Goal: Task Accomplishment & Management: Manage account settings

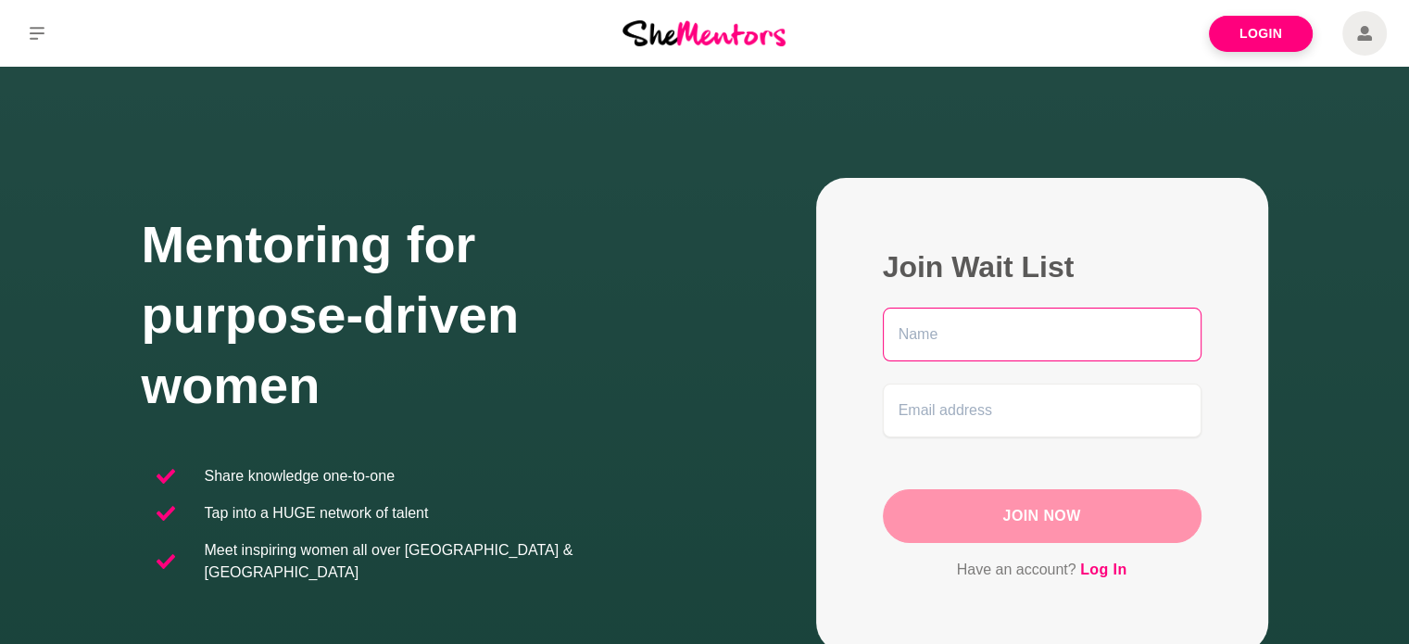
click at [1051, 344] on input "text" at bounding box center [1042, 335] width 319 height 54
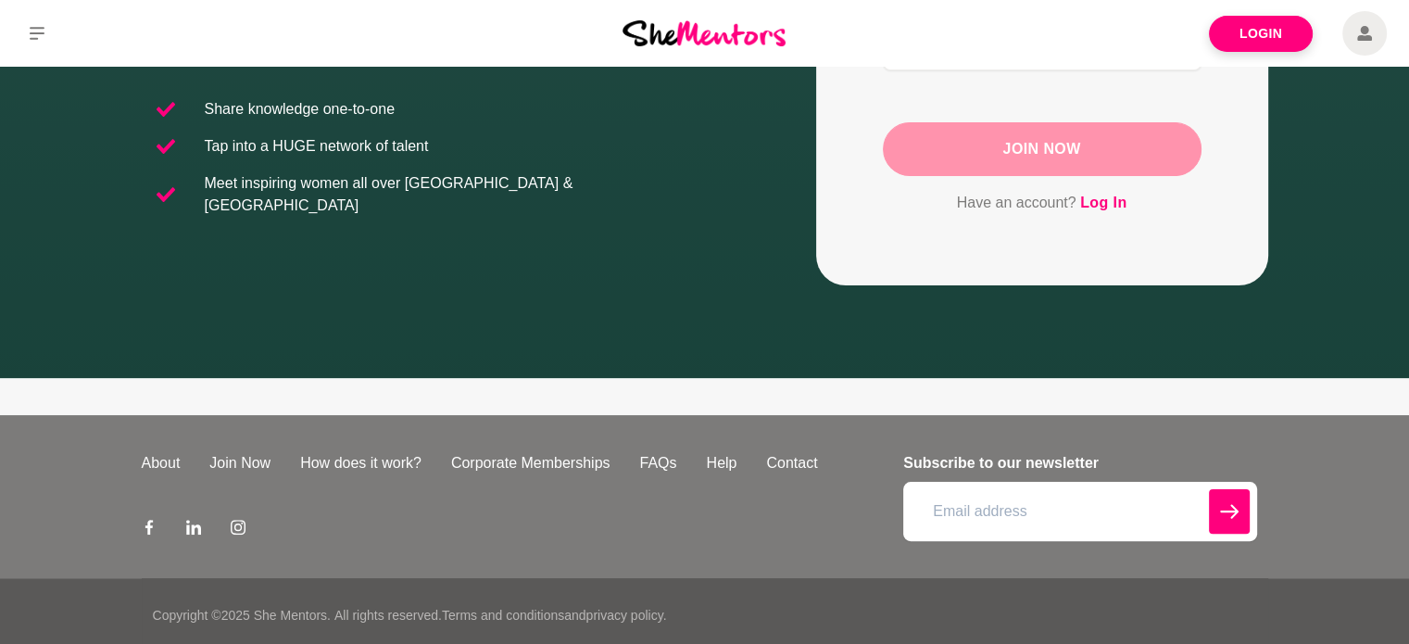
scroll to position [374, 0]
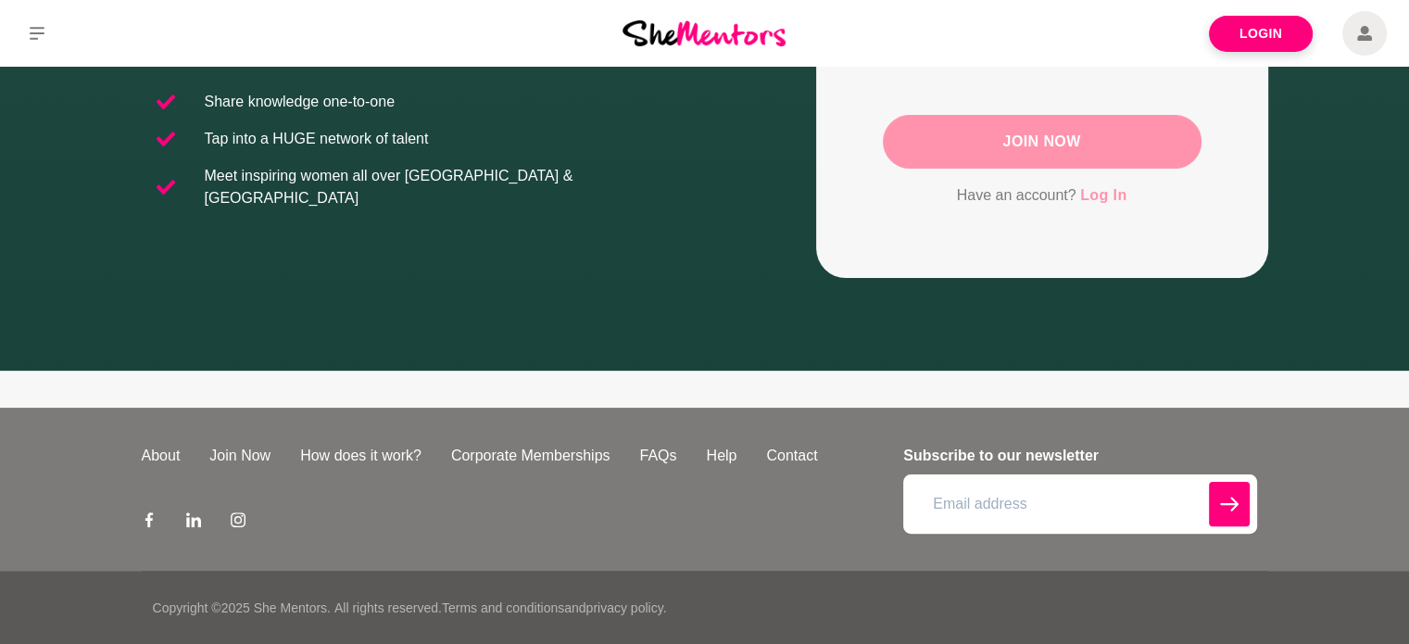
click at [1115, 198] on link "Log In" at bounding box center [1103, 195] width 46 height 24
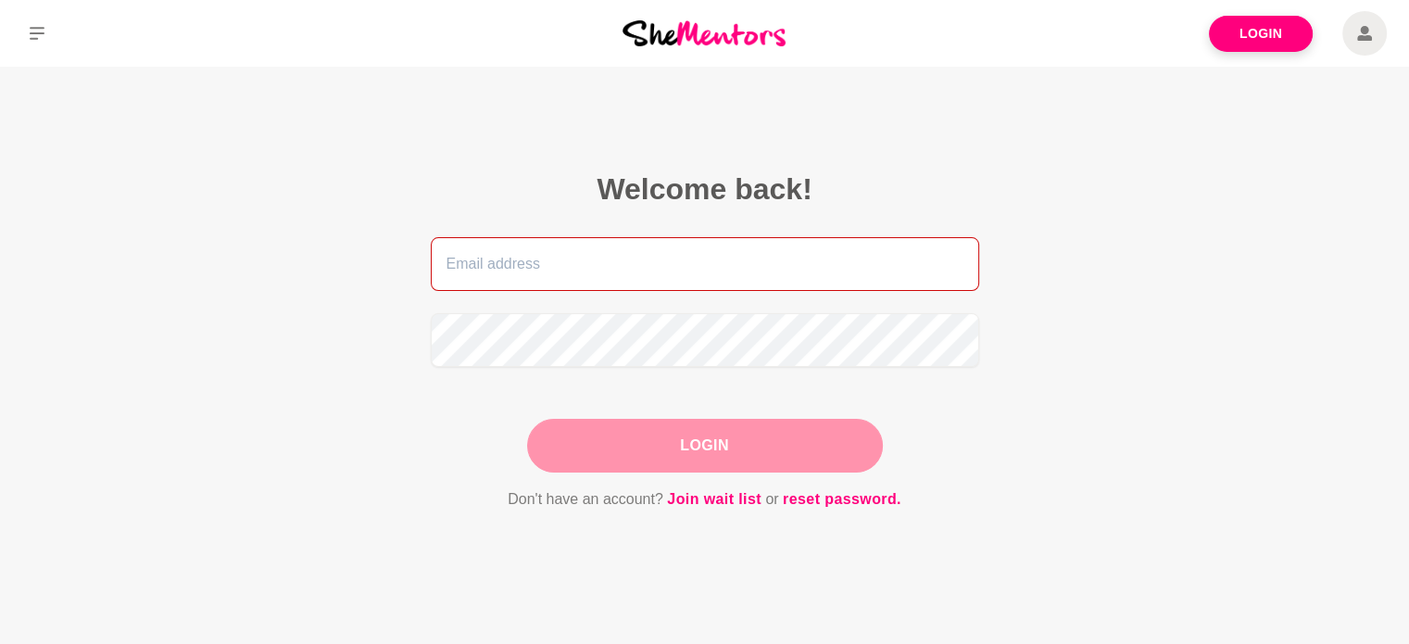
click at [647, 275] on input "email" at bounding box center [705, 264] width 548 height 54
type input "[PERSON_NAME][EMAIL_ADDRESS][DOMAIN_NAME]"
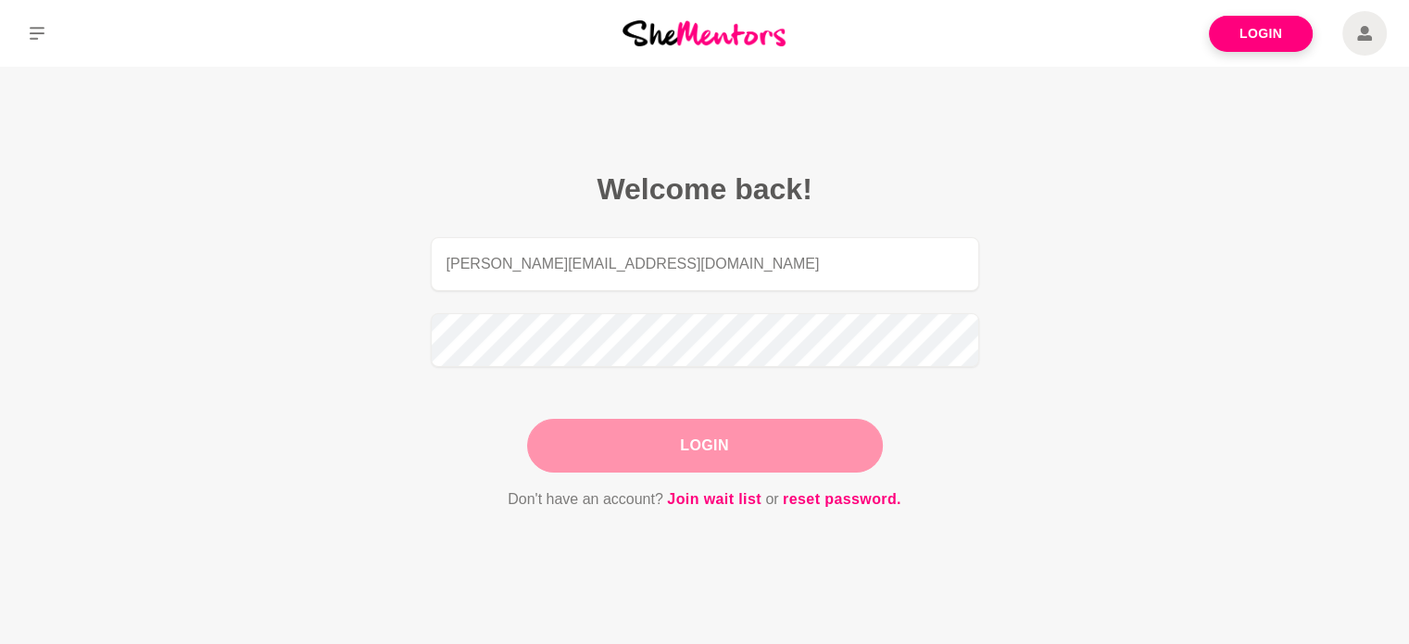
click at [750, 450] on button "Login" at bounding box center [705, 446] width 356 height 54
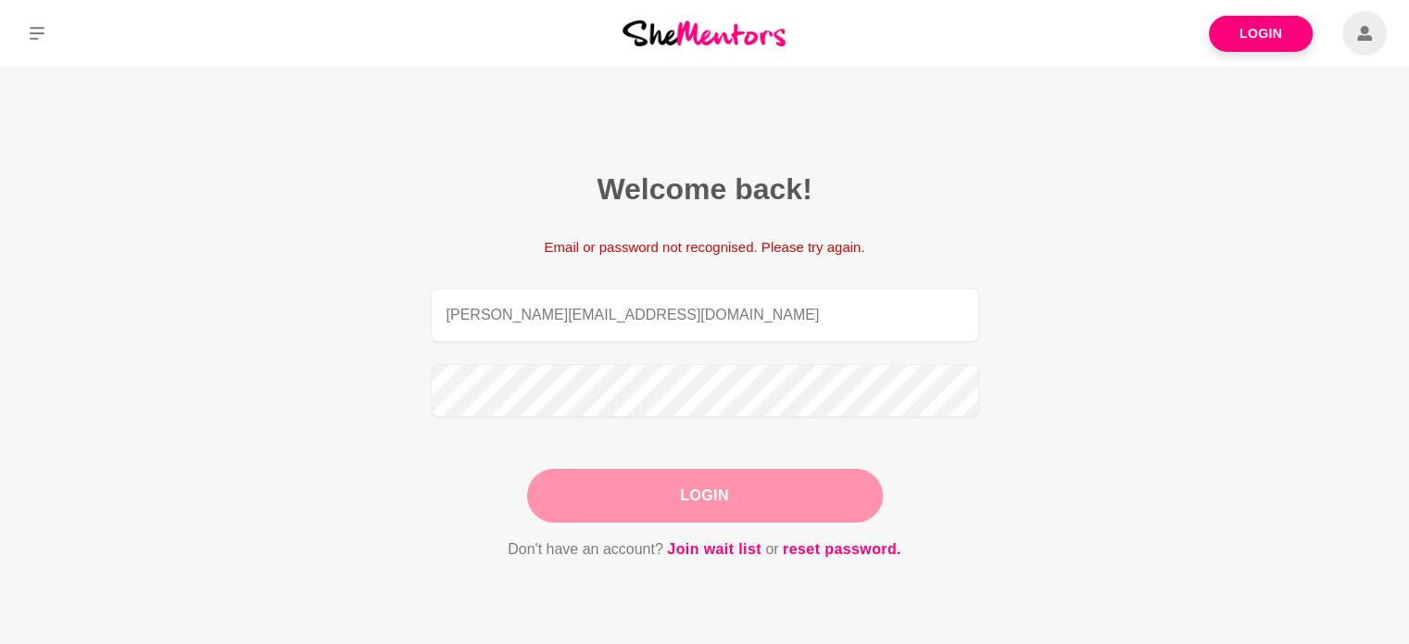
click at [793, 497] on button "Login" at bounding box center [705, 496] width 356 height 54
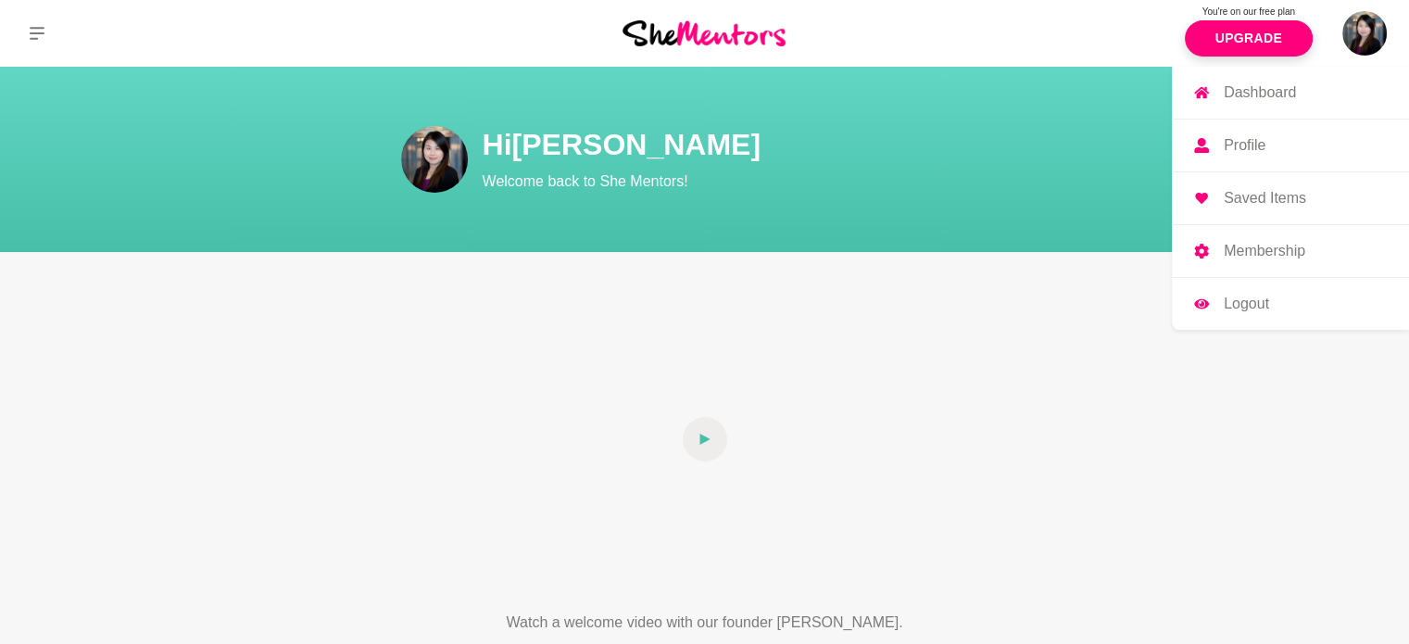
click at [1355, 40] on img at bounding box center [1364, 33] width 44 height 44
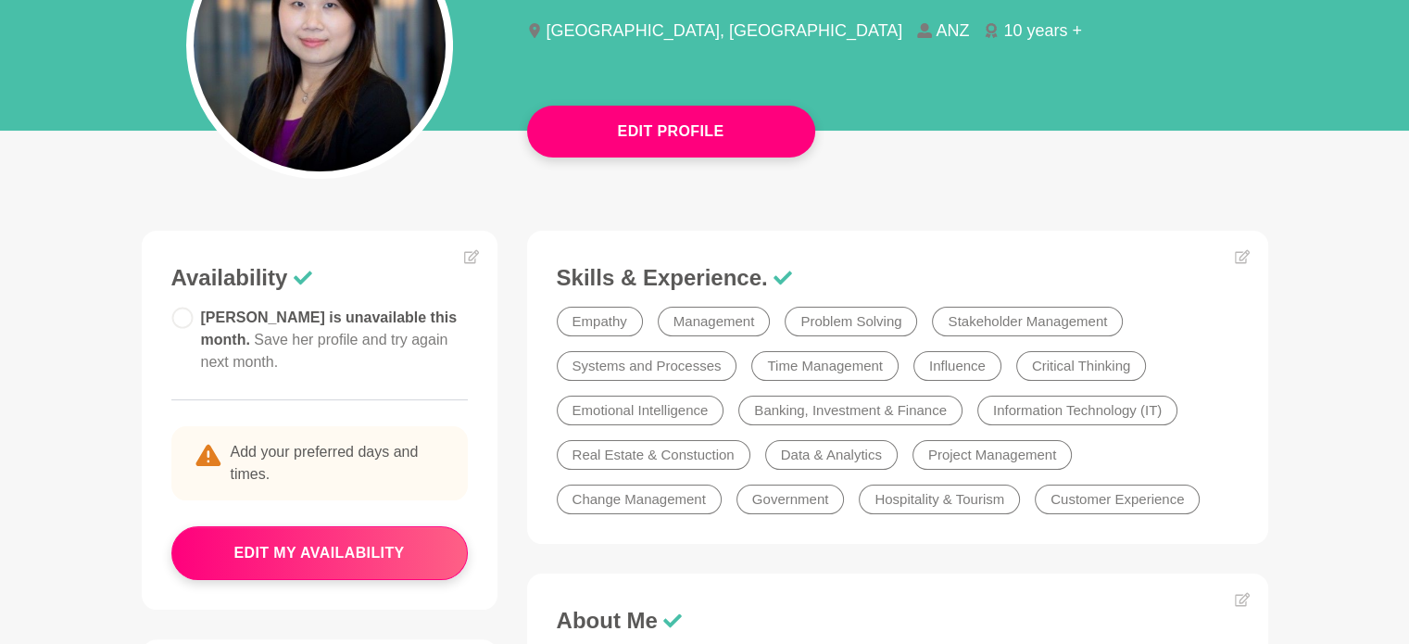
scroll to position [271, 0]
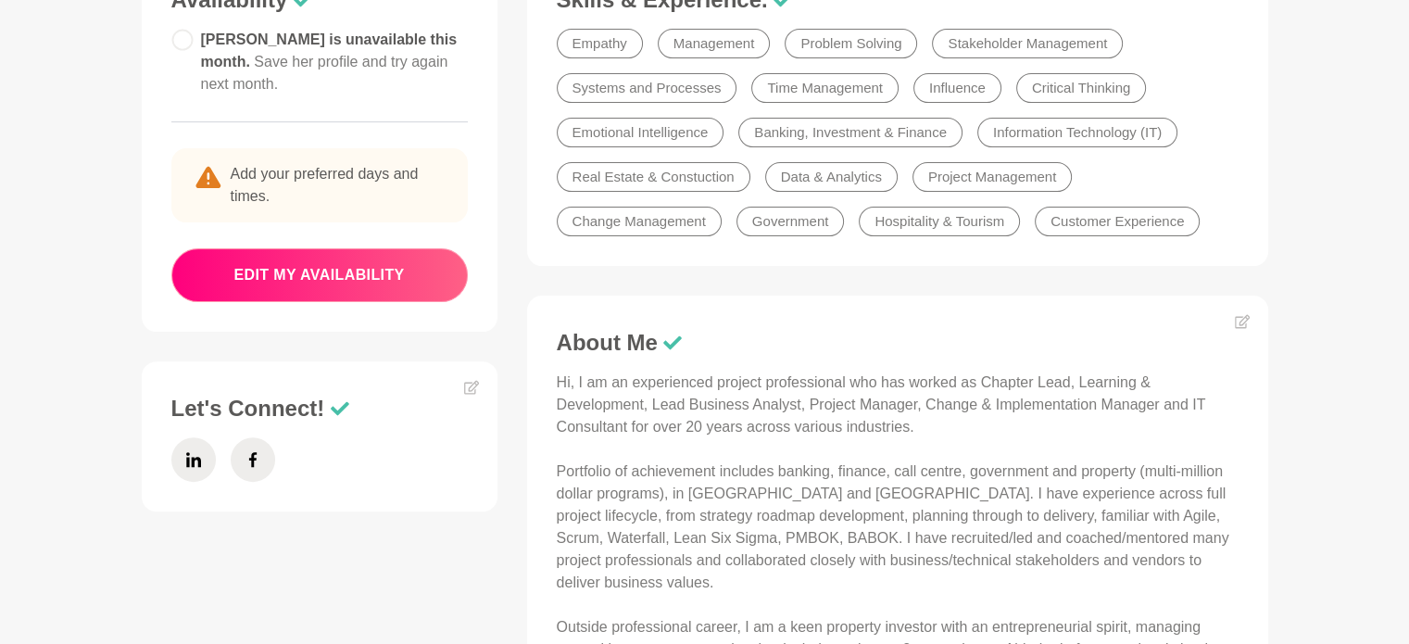
click at [296, 249] on button "edit my availability" at bounding box center [319, 275] width 296 height 54
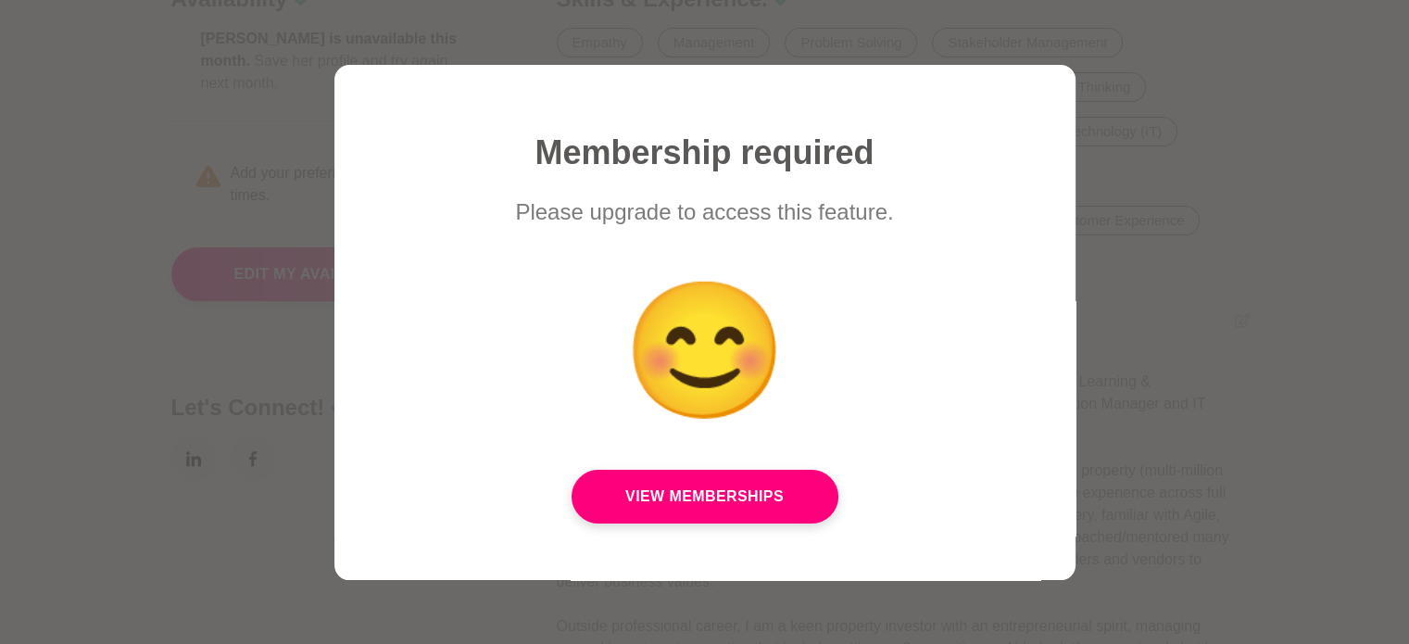
click at [1307, 192] on div at bounding box center [704, 322] width 1409 height 644
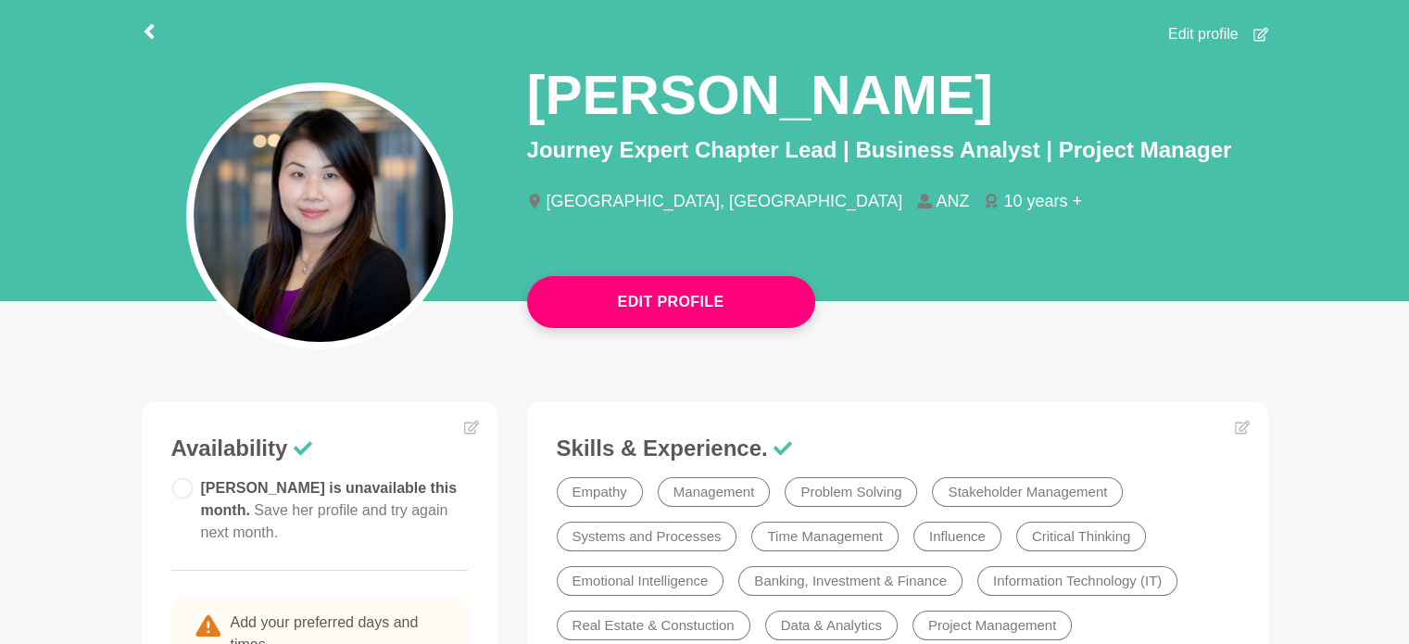
scroll to position [98, 0]
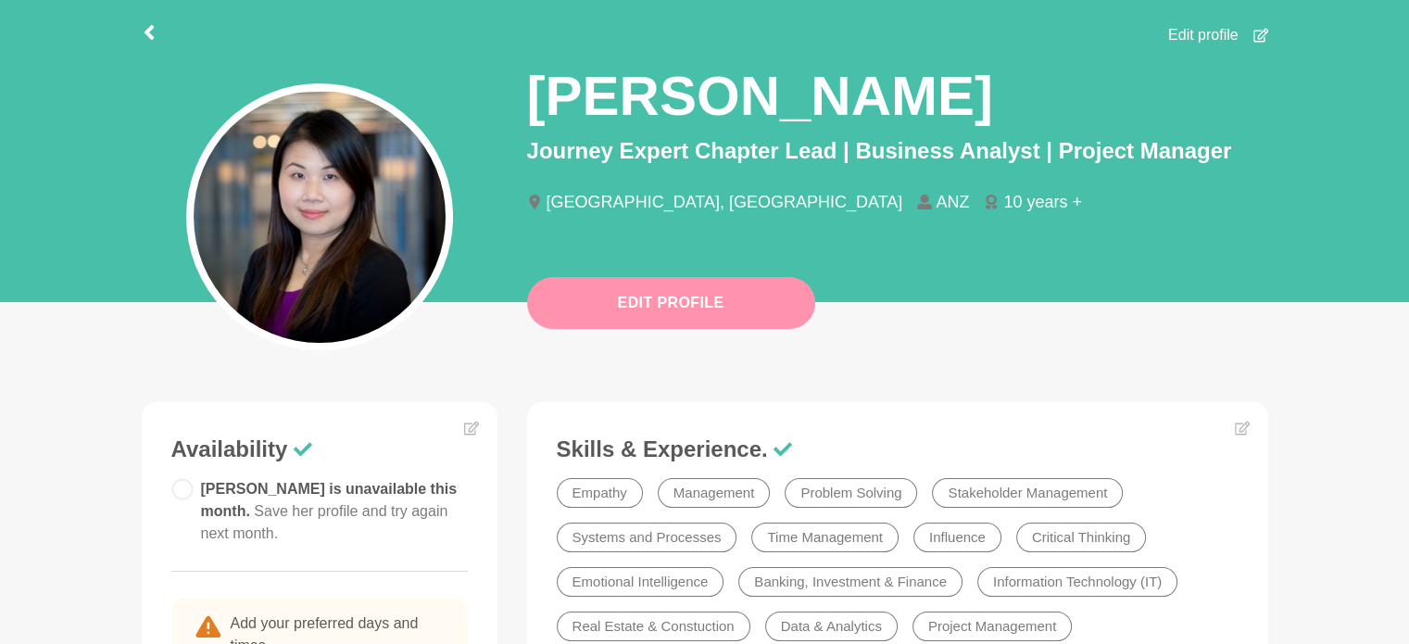
click at [676, 315] on button "Edit Profile" at bounding box center [671, 303] width 288 height 52
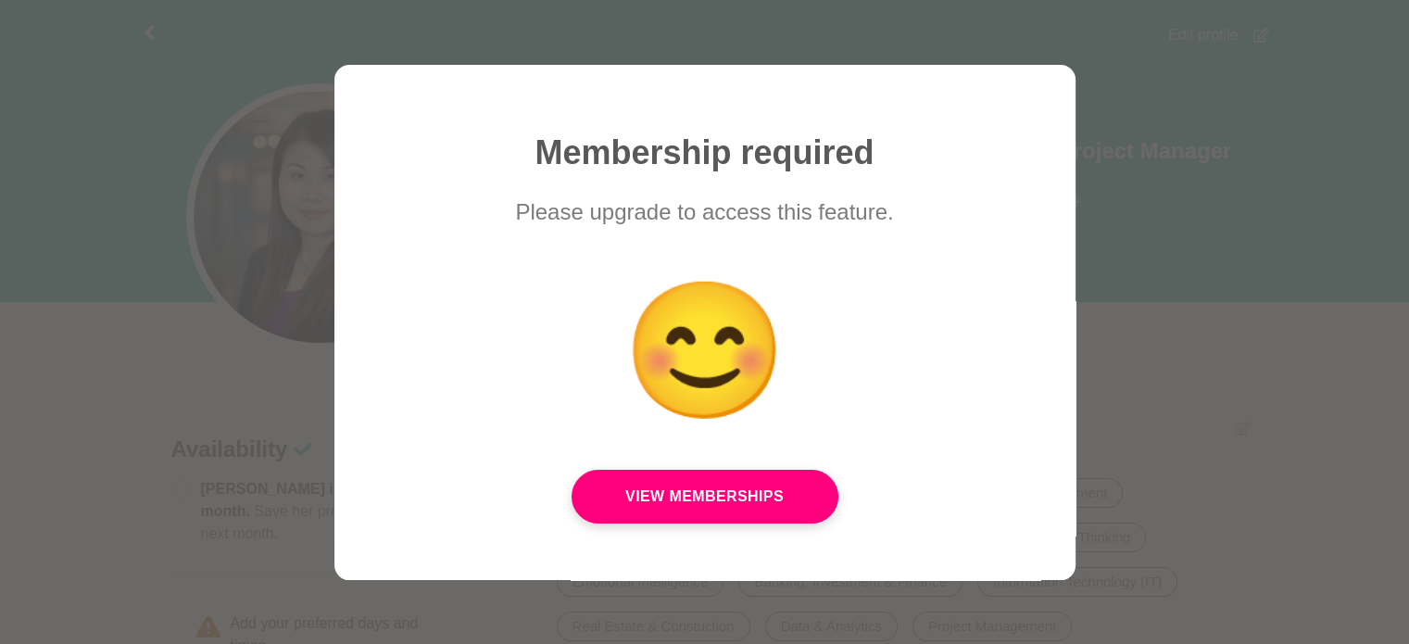
click at [1258, 258] on div at bounding box center [704, 322] width 1409 height 644
